Goal: Information Seeking & Learning: Learn about a topic

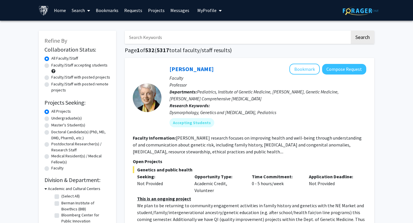
click at [81, 66] on label "Faculty/Staff accepting students" at bounding box center [79, 65] width 56 height 6
click at [55, 66] on input "Faculty/Staff accepting students" at bounding box center [53, 64] width 4 height 4
radio input "true"
click at [79, 79] on label "Faculty/Staff with posted projects" at bounding box center [80, 77] width 59 height 6
click at [55, 78] on input "Faculty/Staff with posted projects" at bounding box center [53, 76] width 4 height 4
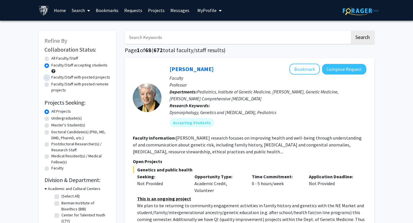
radio input "true"
click at [104, 85] on label "Faculty/Staff with posted remote projects" at bounding box center [80, 87] width 59 height 12
click at [55, 85] on input "Faculty/Staff with posted remote projects" at bounding box center [53, 83] width 4 height 4
radio input "true"
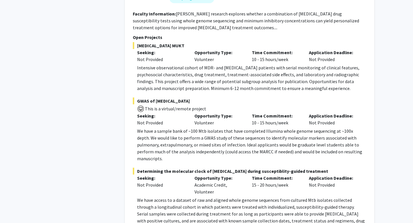
scroll to position [317, 0]
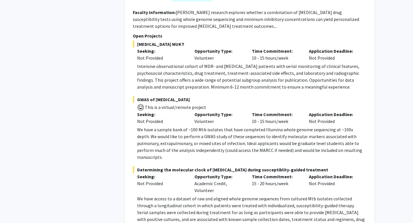
click at [221, 138] on p "We have a sample bank of ~100 Mtb isolates that have completed Illumina whole g…" at bounding box center [251, 143] width 229 height 34
click at [223, 132] on p "We have a sample bank of ~100 Mtb isolates that have completed Illumina whole g…" at bounding box center [251, 143] width 229 height 34
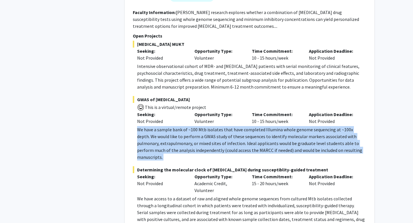
click at [223, 132] on p "We have a sample bank of ~100 Mtb isolates that have completed Illumina whole g…" at bounding box center [251, 143] width 229 height 34
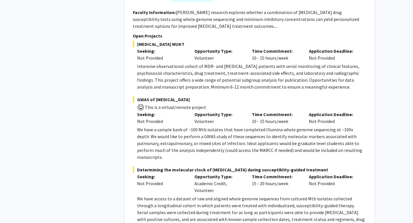
click at [215, 138] on p "We have a sample bank of ~100 Mtb isolates that have completed Illumina whole g…" at bounding box center [251, 143] width 229 height 34
click at [211, 143] on p "We have a sample bank of ~100 Mtb isolates that have completed Illumina whole g…" at bounding box center [251, 143] width 229 height 34
drag, startPoint x: 237, startPoint y: 145, endPoint x: 240, endPoint y: 159, distance: 14.3
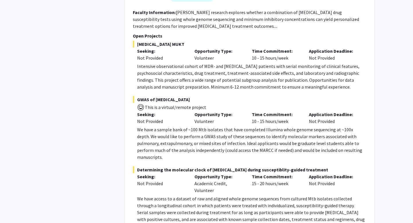
click at [241, 161] on fg-project-list "[MEDICAL_DATA] MUKT Seeking: Not Provided Opportunity Type: Volunteer Time Comm…" at bounding box center [249, 140] width 233 height 198
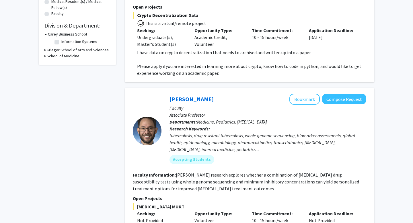
scroll to position [0, 0]
